Goal: Information Seeking & Learning: Learn about a topic

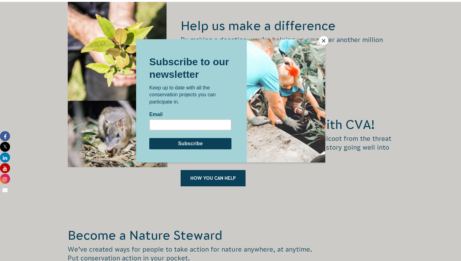
scroll to position [893, 0]
click at [322, 40] on button "Close" at bounding box center [323, 40] width 9 height 9
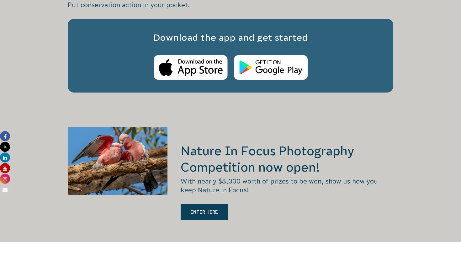
scroll to position [1143, 0]
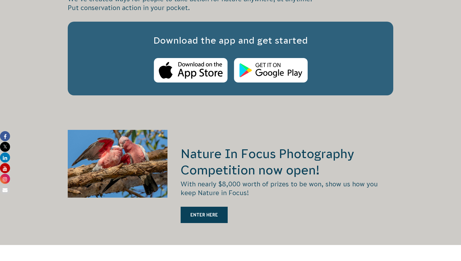
click at [254, 133] on div "Nature In Focus Photography Competition now open! With nearly $8,000 worth of p…" at bounding box center [287, 187] width 213 height 115
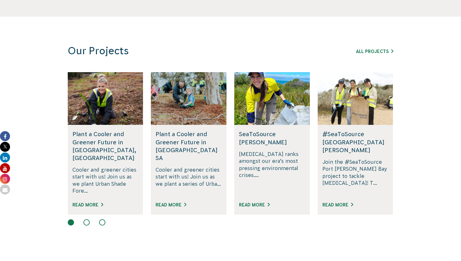
scroll to position [0, 0]
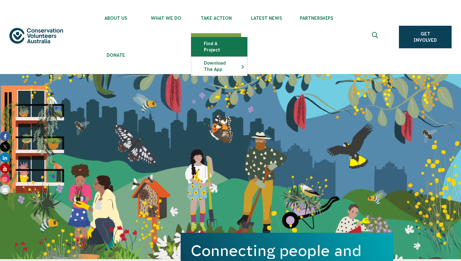
click at [225, 44] on link "Find a project" at bounding box center [219, 46] width 56 height 19
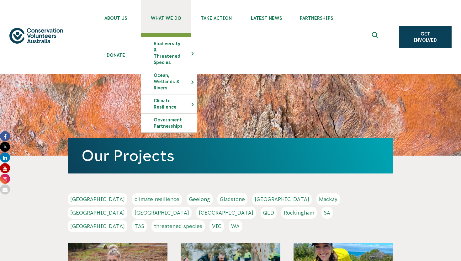
click at [180, 16] on span "What We Do" at bounding box center [166, 18] width 50 height 5
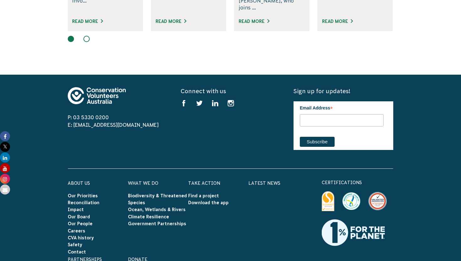
scroll to position [2630, 0]
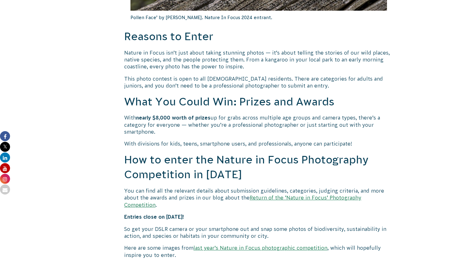
scroll to position [734, 0]
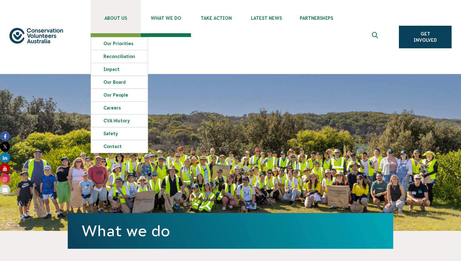
click at [122, 14] on link "About Us" at bounding box center [116, 16] width 50 height 33
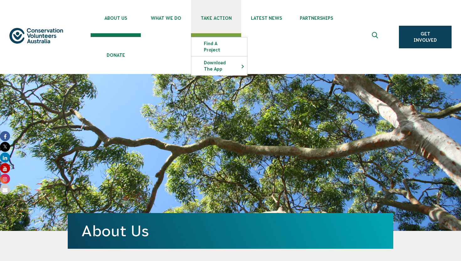
click at [216, 22] on link "Take Action" at bounding box center [216, 16] width 50 height 33
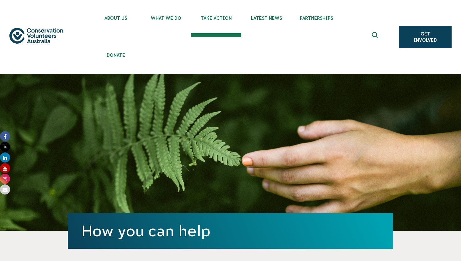
click at [377, 36] on use "Expand search box" at bounding box center [375, 35] width 6 height 6
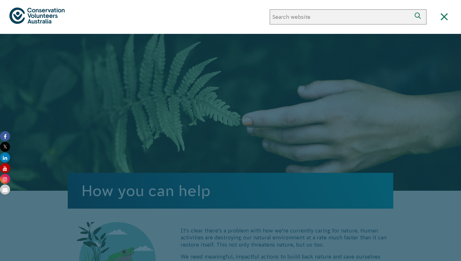
click at [314, 18] on input "Search website" at bounding box center [341, 16] width 142 height 15
click at [314, 18] on input "t" at bounding box center [341, 16] width 142 height 15
type input "t"
type input "nature in focus"
click at [412, 9] on button "Search" at bounding box center [419, 16] width 15 height 15
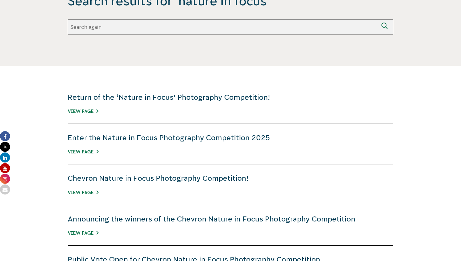
scroll to position [205, 0]
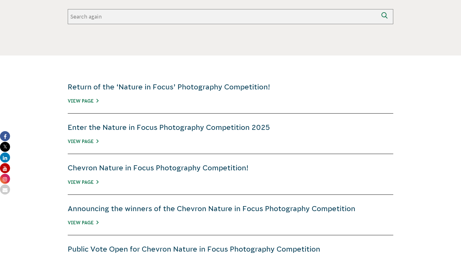
click at [187, 82] on h4 "Return of the ‘Nature in Focus’ Photography Competition!" at bounding box center [231, 87] width 326 height 10
click at [81, 101] on link "View Page" at bounding box center [83, 101] width 31 height 5
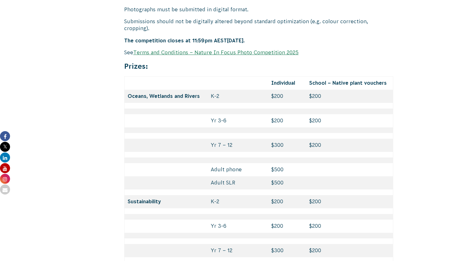
scroll to position [2694, 0]
drag, startPoint x: 270, startPoint y: 115, endPoint x: 289, endPoint y: 115, distance: 19.1
click at [289, 138] on td "$300" at bounding box center [287, 144] width 38 height 13
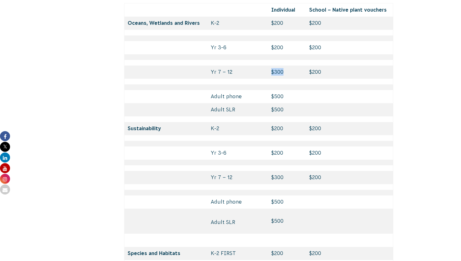
scroll to position [2770, 0]
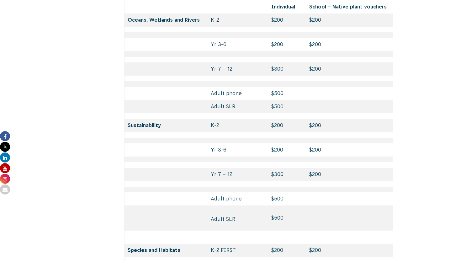
drag, startPoint x: 267, startPoint y: 144, endPoint x: 288, endPoint y: 147, distance: 20.6
click at [293, 168] on td "$300" at bounding box center [287, 174] width 38 height 13
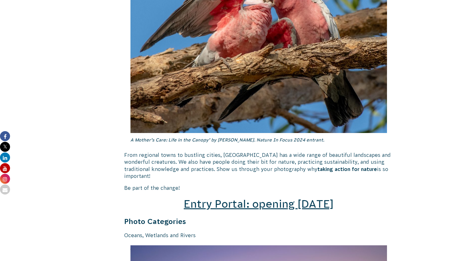
scroll to position [813, 0]
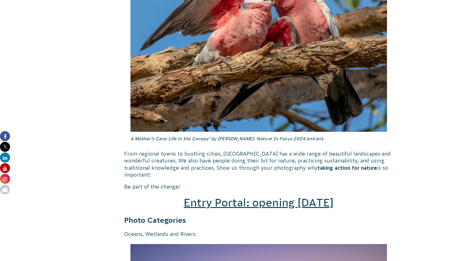
click at [225, 197] on span "Entry Portal: opening [DATE]" at bounding box center [259, 203] width 150 height 12
